Goal: Transaction & Acquisition: Purchase product/service

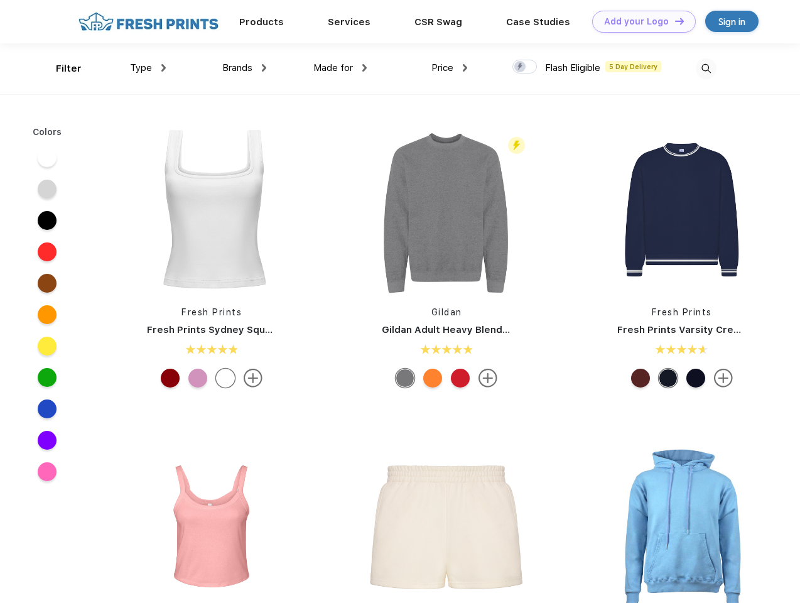
click at [639, 21] on link "Add your Logo Design Tool" at bounding box center [644, 22] width 104 height 22
click at [0, 0] on div "Design Tool" at bounding box center [0, 0] width 0 height 0
click at [674, 21] on link "Add your Logo Design Tool" at bounding box center [644, 22] width 104 height 22
click at [60, 68] on div "Filter" at bounding box center [69, 69] width 26 height 14
click at [148, 68] on span "Type" at bounding box center [141, 67] width 22 height 11
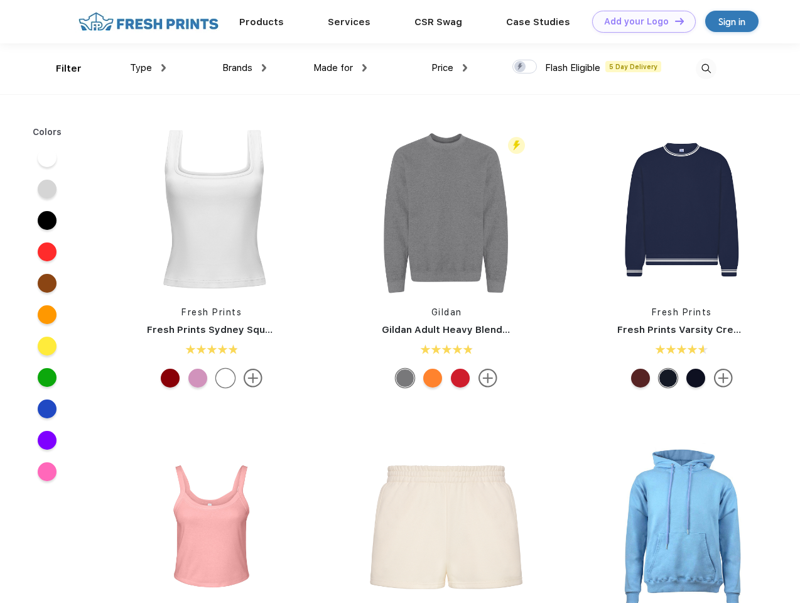
click at [244, 68] on span "Brands" at bounding box center [237, 67] width 30 height 11
click at [340, 68] on span "Made for" at bounding box center [333, 67] width 40 height 11
click at [450, 68] on span "Price" at bounding box center [443, 67] width 22 height 11
click at [525, 67] on div at bounding box center [525, 67] width 24 height 14
click at [521, 67] on input "checkbox" at bounding box center [517, 63] width 8 height 8
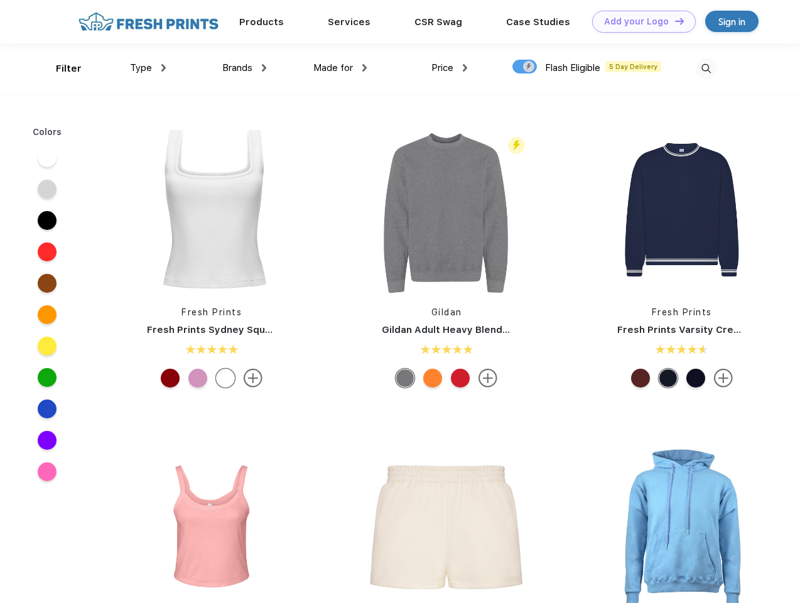
click at [706, 68] on img at bounding box center [706, 68] width 21 height 21
